Goal: Task Accomplishment & Management: Use online tool/utility

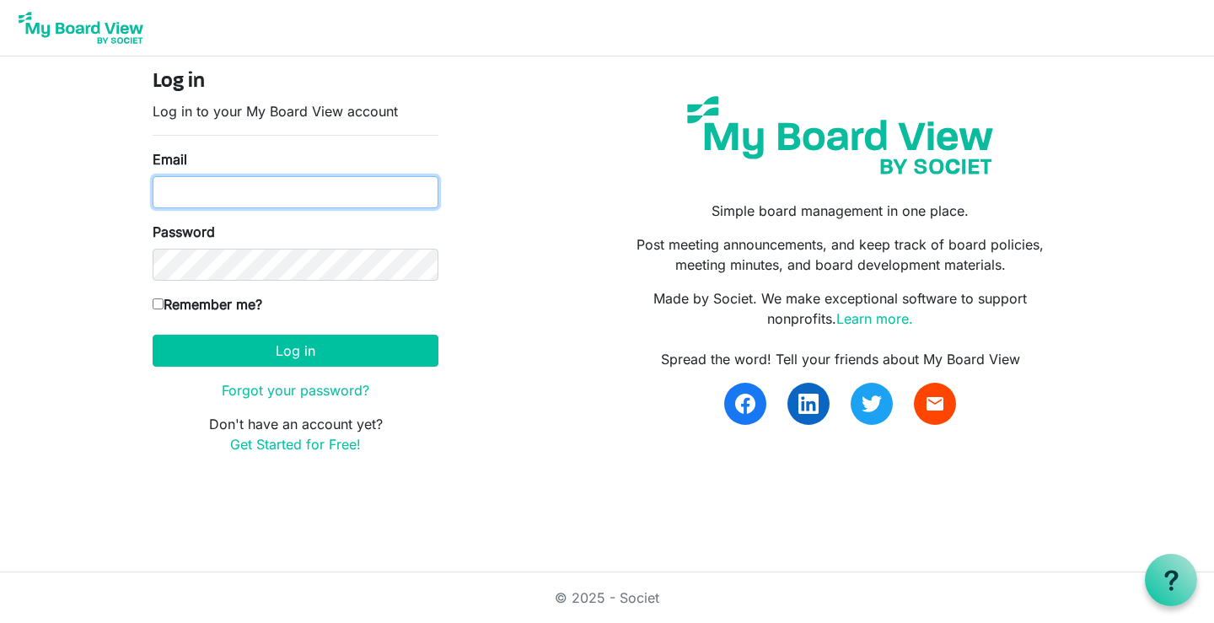
type input "ourhopecentre@gmail.com"
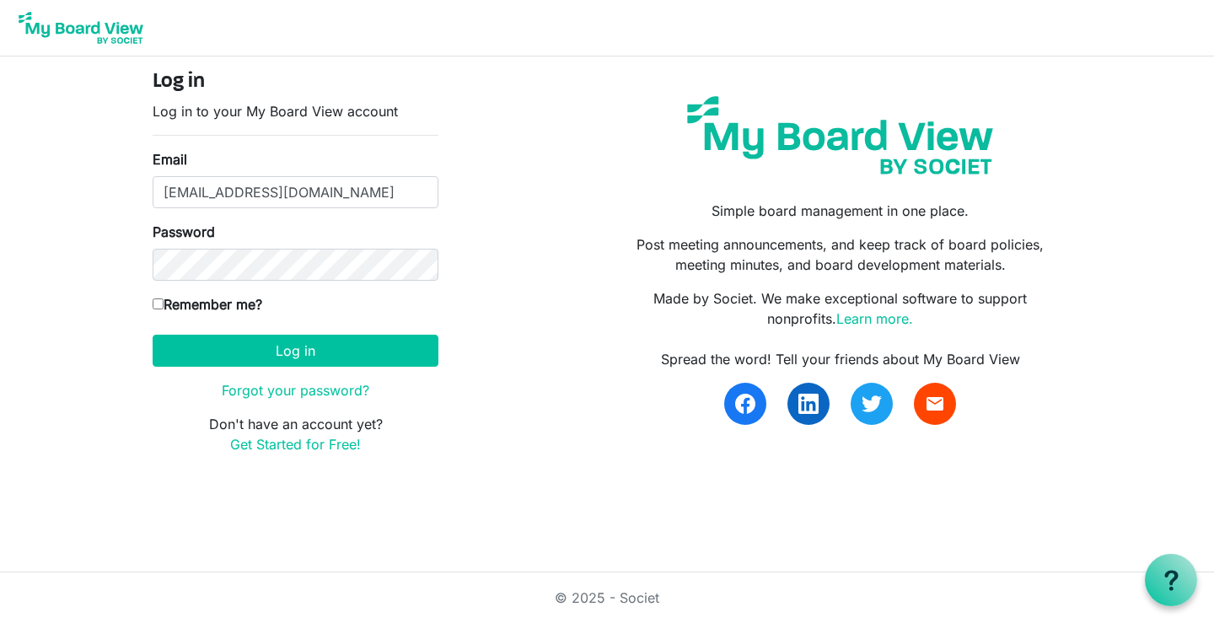
click at [156, 303] on input "Remember me?" at bounding box center [158, 303] width 11 height 11
checkbox input "true"
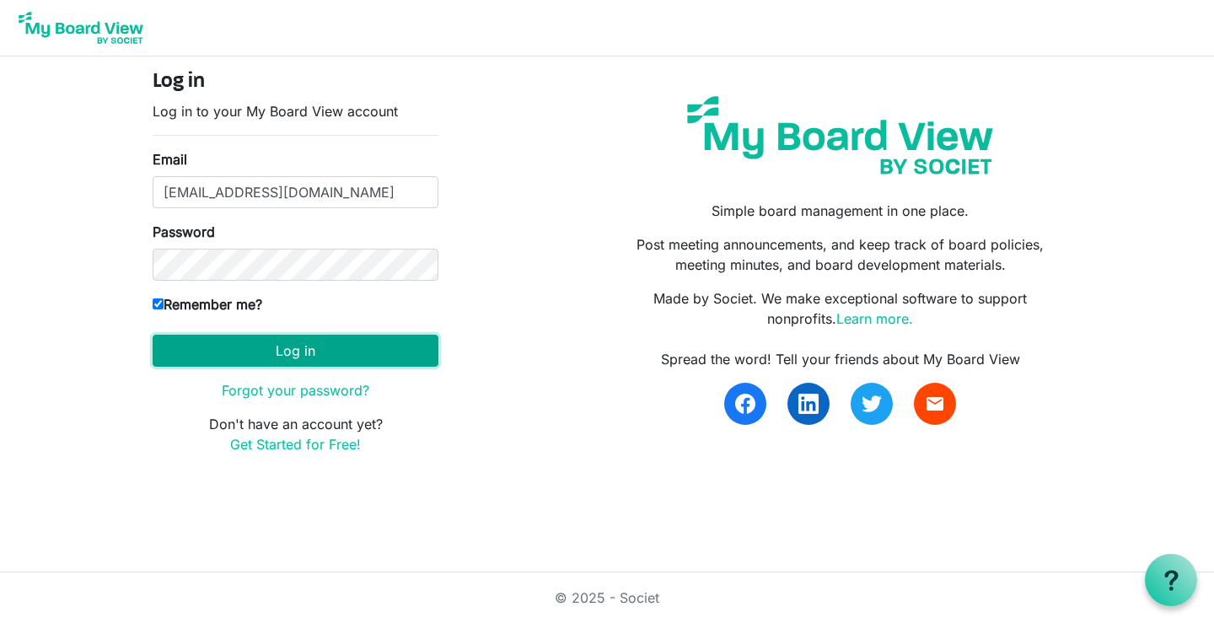
click at [283, 349] on button "Log in" at bounding box center [296, 351] width 286 height 32
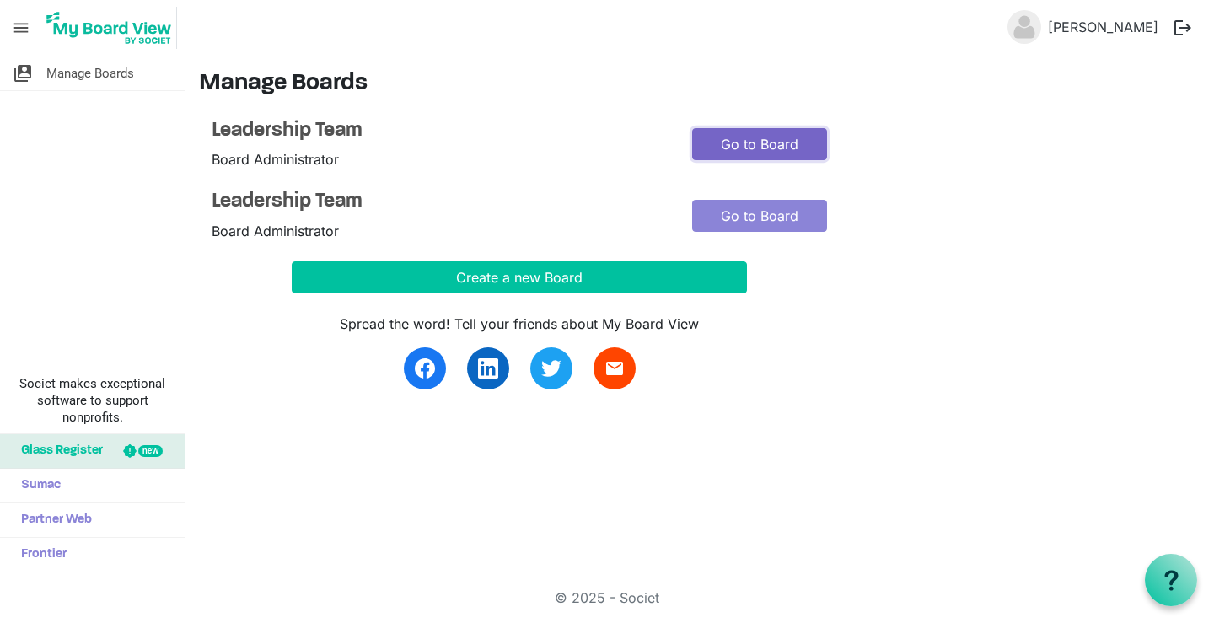
click at [779, 137] on link "Go to Board" at bounding box center [759, 144] width 135 height 32
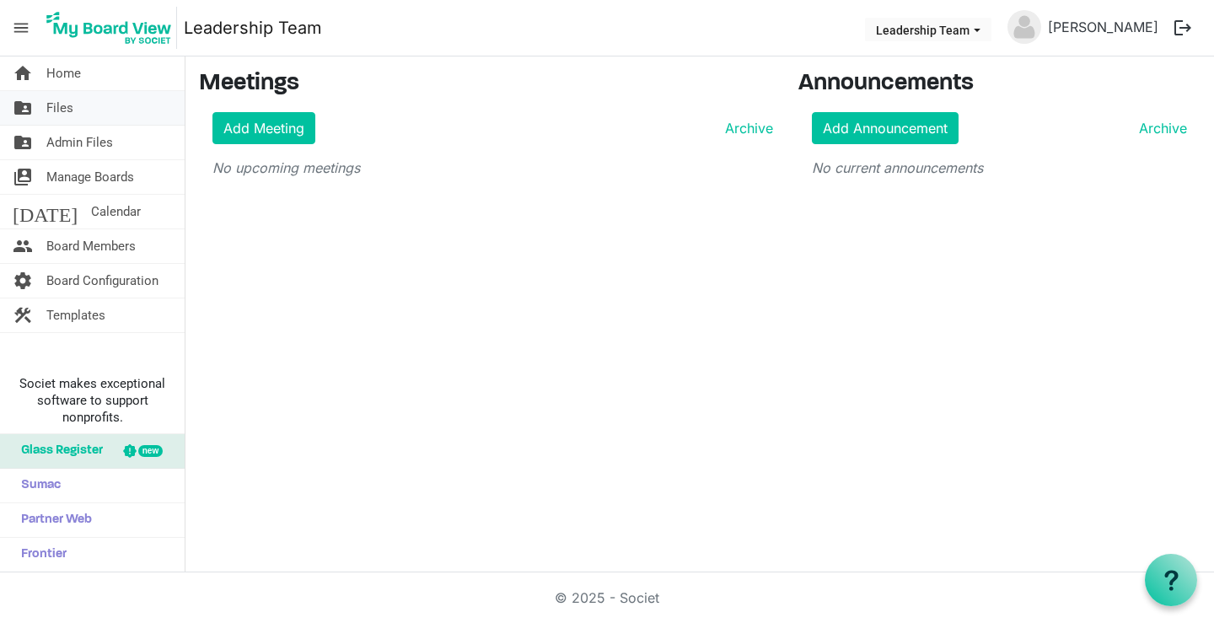
click at [62, 110] on span "Files" at bounding box center [59, 108] width 27 height 34
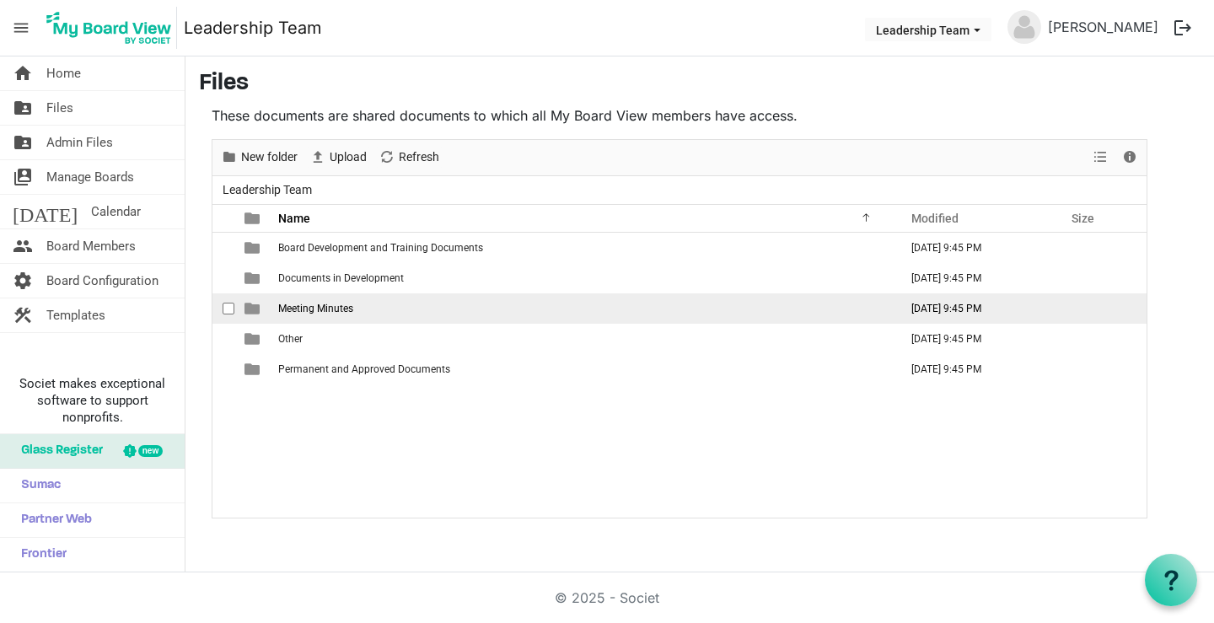
click at [335, 309] on span "Meeting Minutes" at bounding box center [315, 309] width 75 height 12
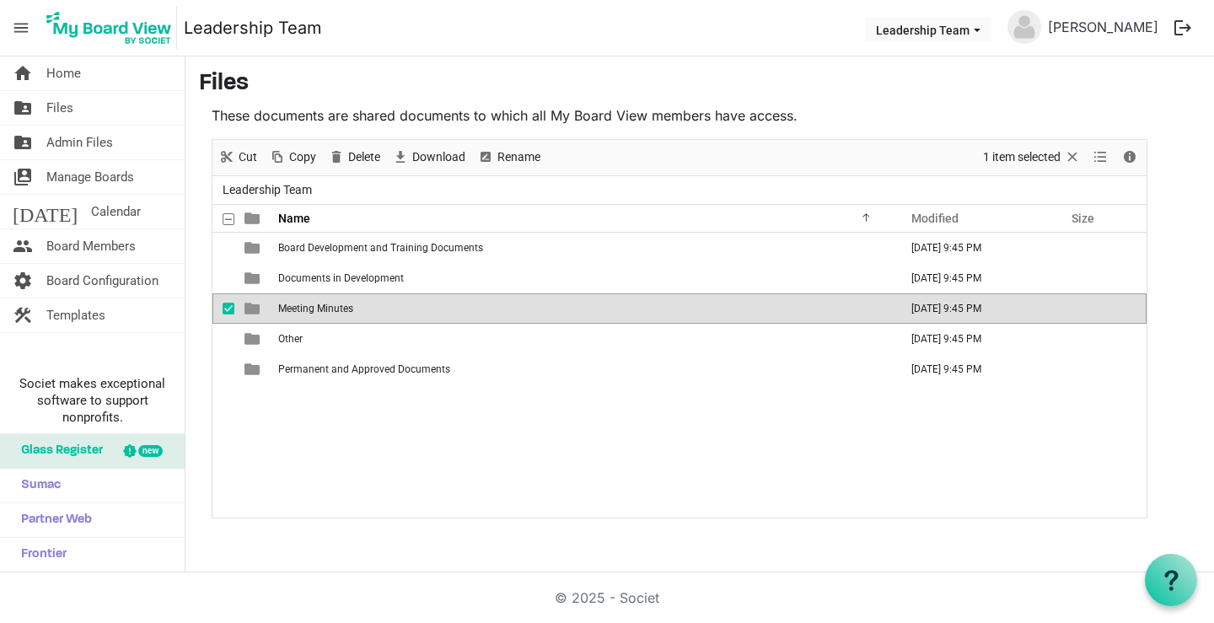
click at [335, 309] on span "Meeting Minutes" at bounding box center [315, 309] width 75 height 12
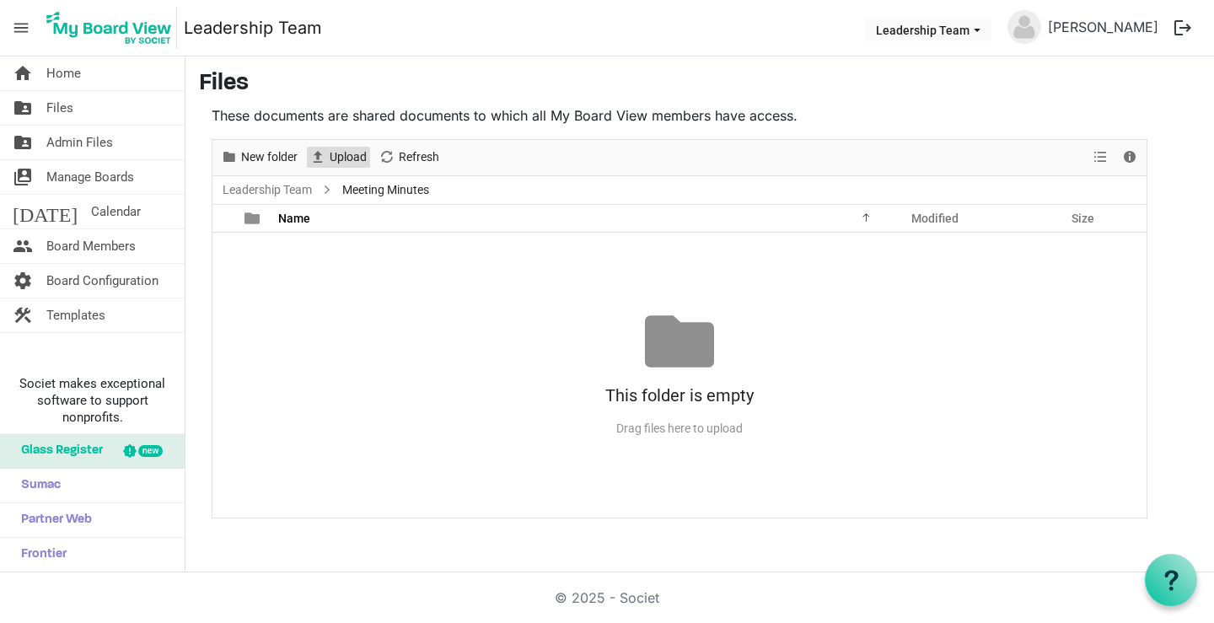
click at [333, 153] on span "Upload" at bounding box center [348, 157] width 40 height 21
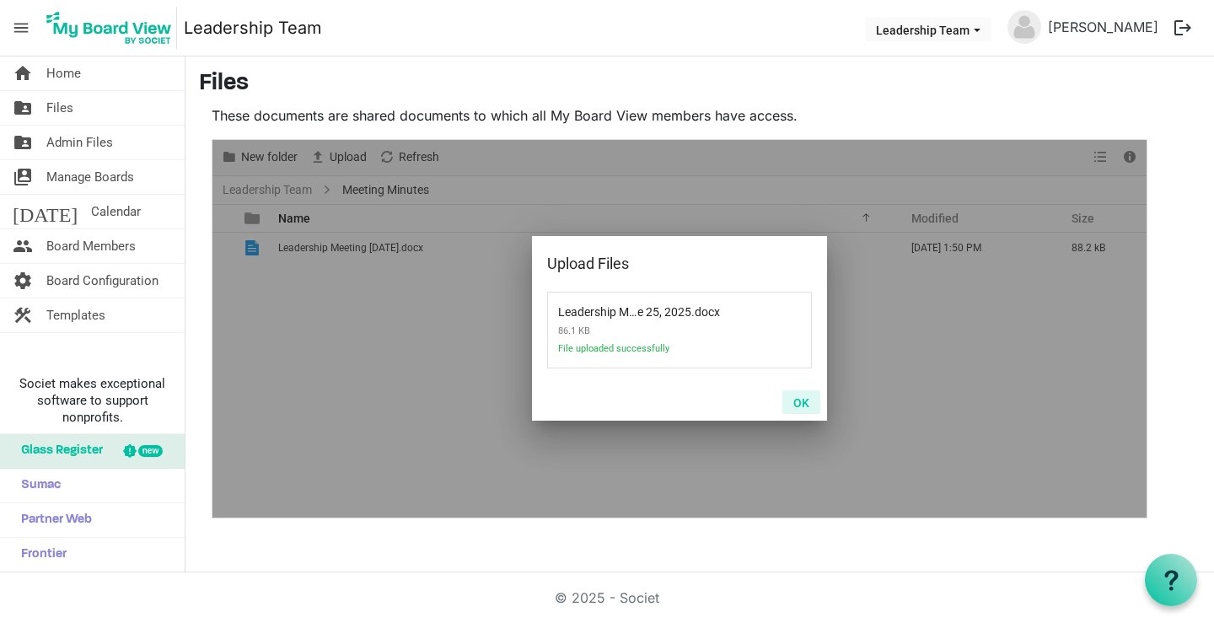
click at [803, 402] on button "OK" at bounding box center [801, 402] width 38 height 24
